Goal: Subscribe to service/newsletter

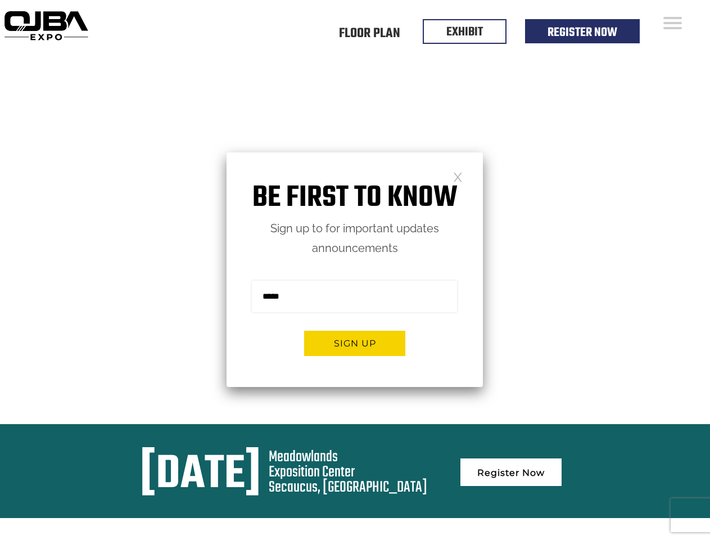
click at [355, 270] on form "Sign me up for the newsletter! ******* Sign up" at bounding box center [355, 322] width 256 height 129
click at [355, 343] on button "Sign up" at bounding box center [354, 343] width 101 height 25
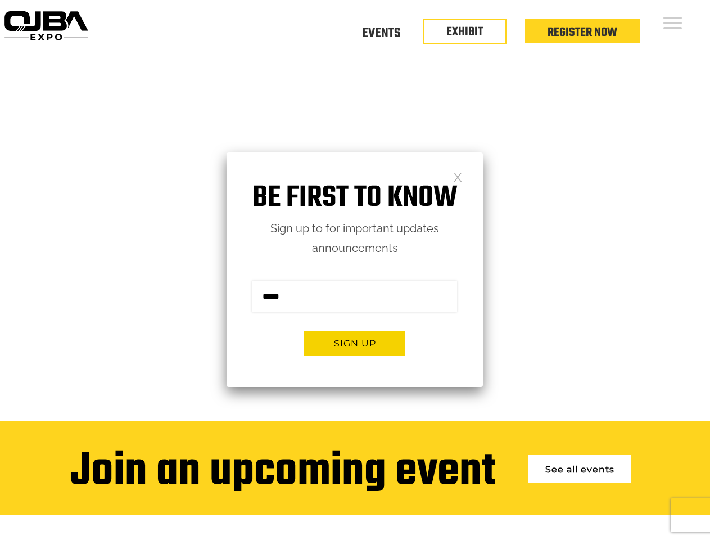
click at [355, 270] on form "Sign me up for the newsletter! ******* Sign up" at bounding box center [355, 322] width 256 height 129
click at [355, 343] on button "Sign up" at bounding box center [354, 343] width 101 height 25
